Goal: Check status

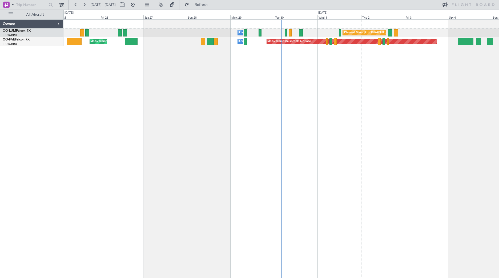
click at [289, 80] on div "Planned Maint [GEOGRAPHIC_DATA] ([GEOGRAPHIC_DATA] National) Owner [GEOGRAPHIC_…" at bounding box center [281, 148] width 436 height 259
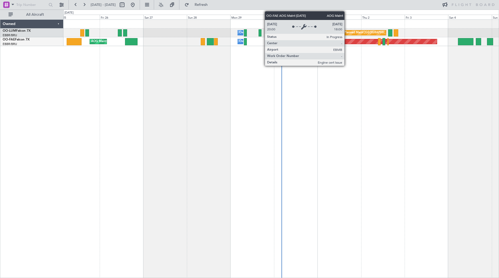
click at [347, 42] on div "AOG Maint Melsbroek Air Base" at bounding box center [352, 41] width 170 height 5
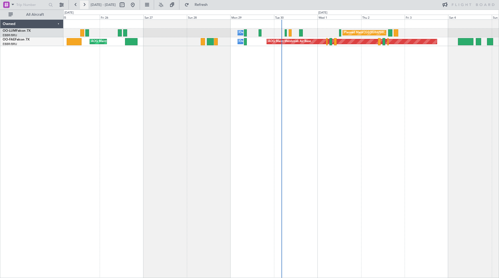
click at [82, 5] on button at bounding box center [84, 5] width 9 height 9
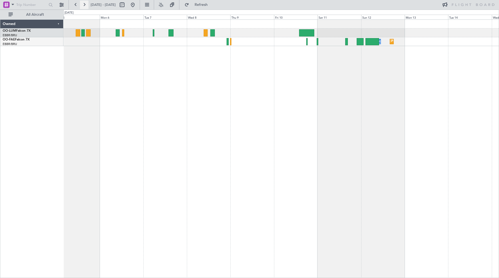
click at [82, 5] on button at bounding box center [84, 5] width 9 height 9
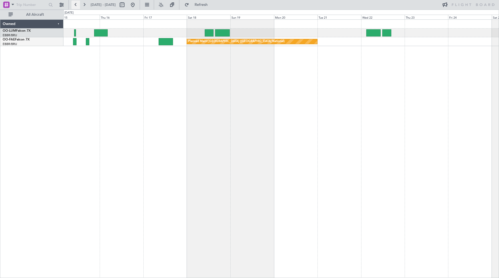
click at [73, 4] on button at bounding box center [75, 5] width 9 height 9
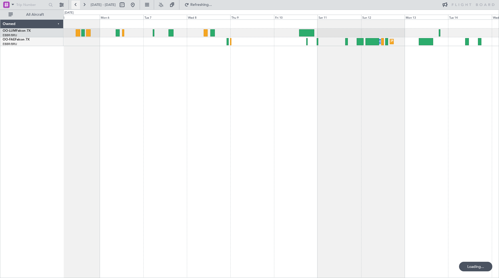
click at [73, 4] on button at bounding box center [75, 5] width 9 height 9
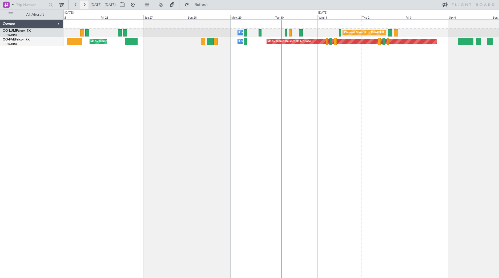
click at [82, 5] on button at bounding box center [84, 5] width 9 height 9
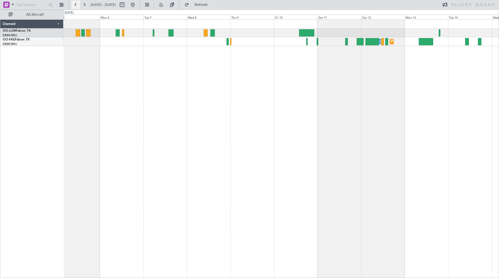
click at [72, 4] on button at bounding box center [75, 5] width 9 height 9
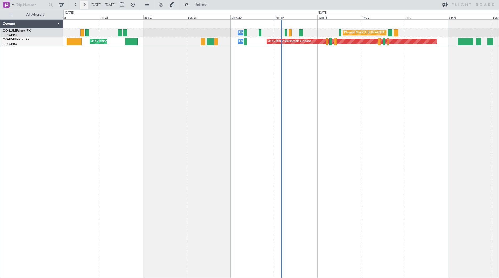
click at [86, 3] on button at bounding box center [84, 5] width 9 height 9
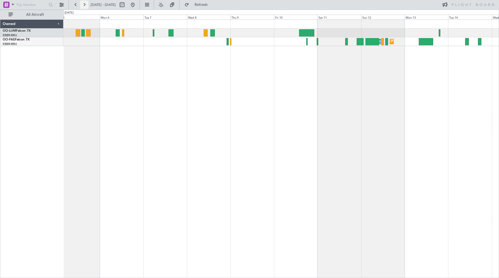
click at [81, 7] on button at bounding box center [84, 5] width 9 height 9
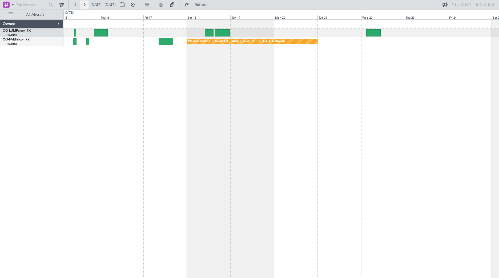
click at [294, 100] on div "Planned Maint Kortrijk-[GEOGRAPHIC_DATA] Planned Maint [GEOGRAPHIC_DATA] ([GEOG…" at bounding box center [281, 148] width 436 height 259
click at [74, 2] on button at bounding box center [75, 5] width 9 height 9
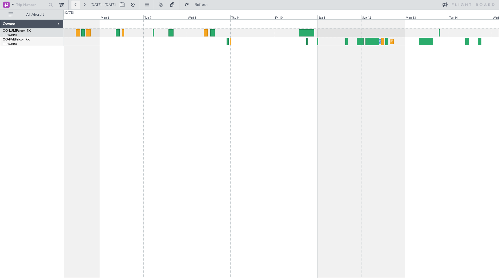
click at [74, 4] on button at bounding box center [75, 5] width 9 height 9
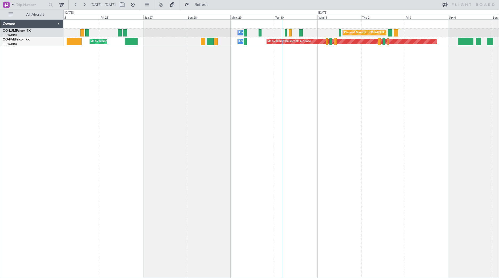
click at [397, 51] on div "Planned Maint [GEOGRAPHIC_DATA] ([GEOGRAPHIC_DATA] National) Owner [GEOGRAPHIC_…" at bounding box center [281, 148] width 436 height 259
click at [81, 3] on button at bounding box center [84, 5] width 9 height 9
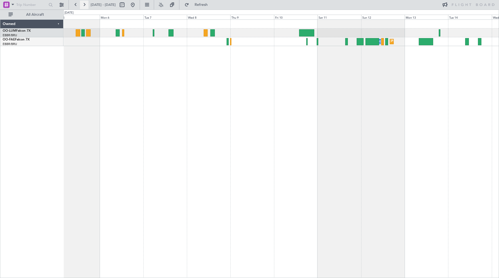
click at [83, 3] on button at bounding box center [84, 5] width 9 height 9
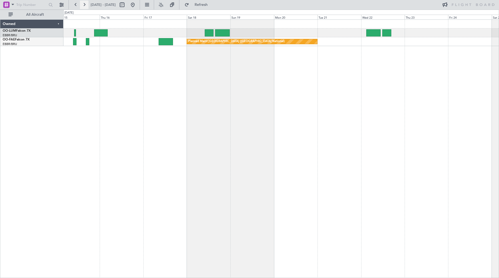
click at [86, 5] on button at bounding box center [84, 5] width 9 height 9
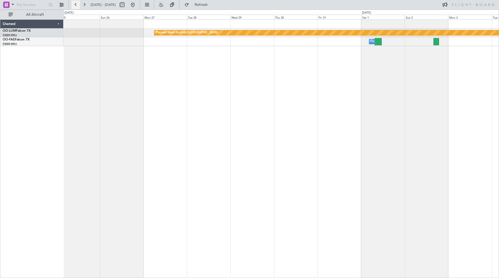
click at [73, 5] on button at bounding box center [75, 5] width 9 height 9
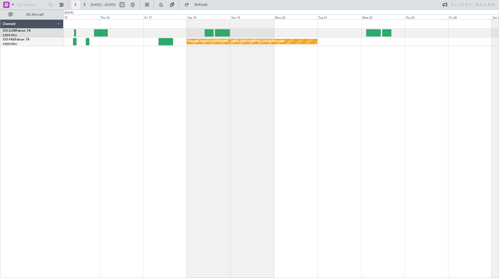
click at [73, 3] on button at bounding box center [75, 5] width 9 height 9
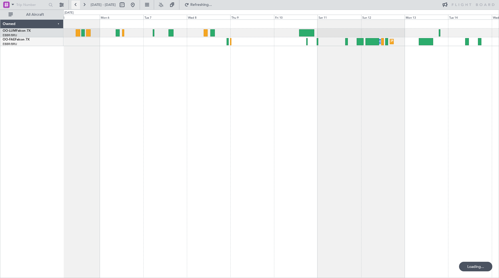
click at [73, 3] on button at bounding box center [75, 5] width 9 height 9
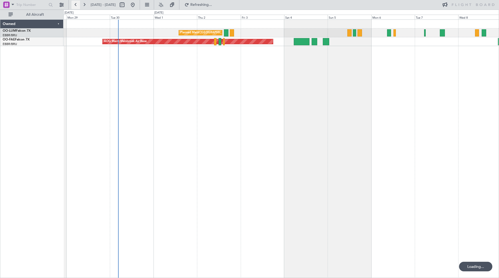
click at [73, 3] on button at bounding box center [75, 5] width 9 height 9
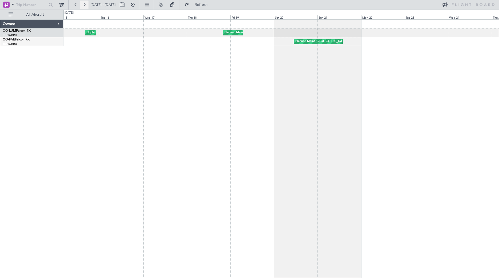
click at [86, 4] on button at bounding box center [84, 5] width 9 height 9
